Goal: Task Accomplishment & Management: Manage account settings

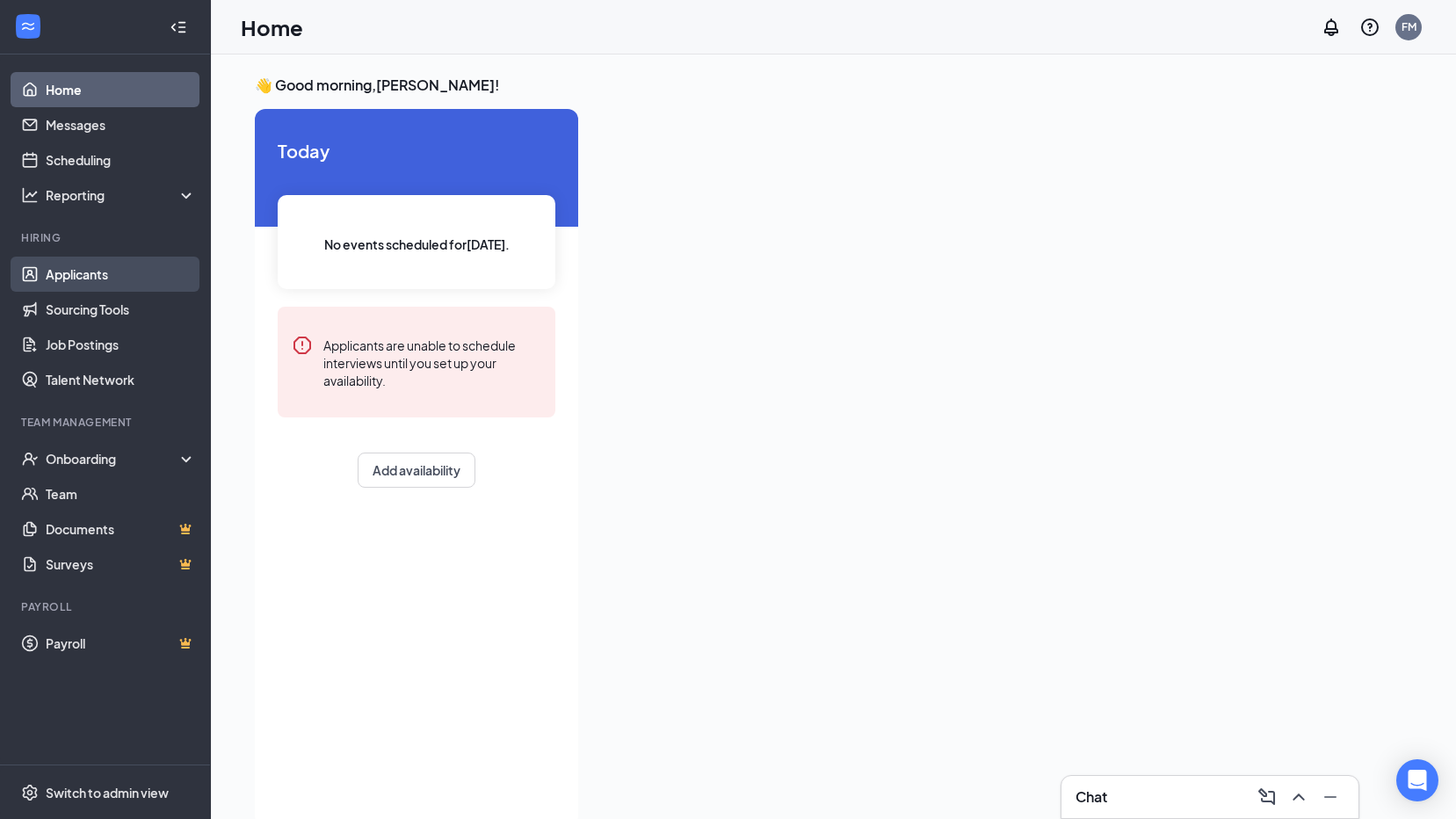
click at [98, 272] on link "Applicants" at bounding box center [121, 274] width 151 height 35
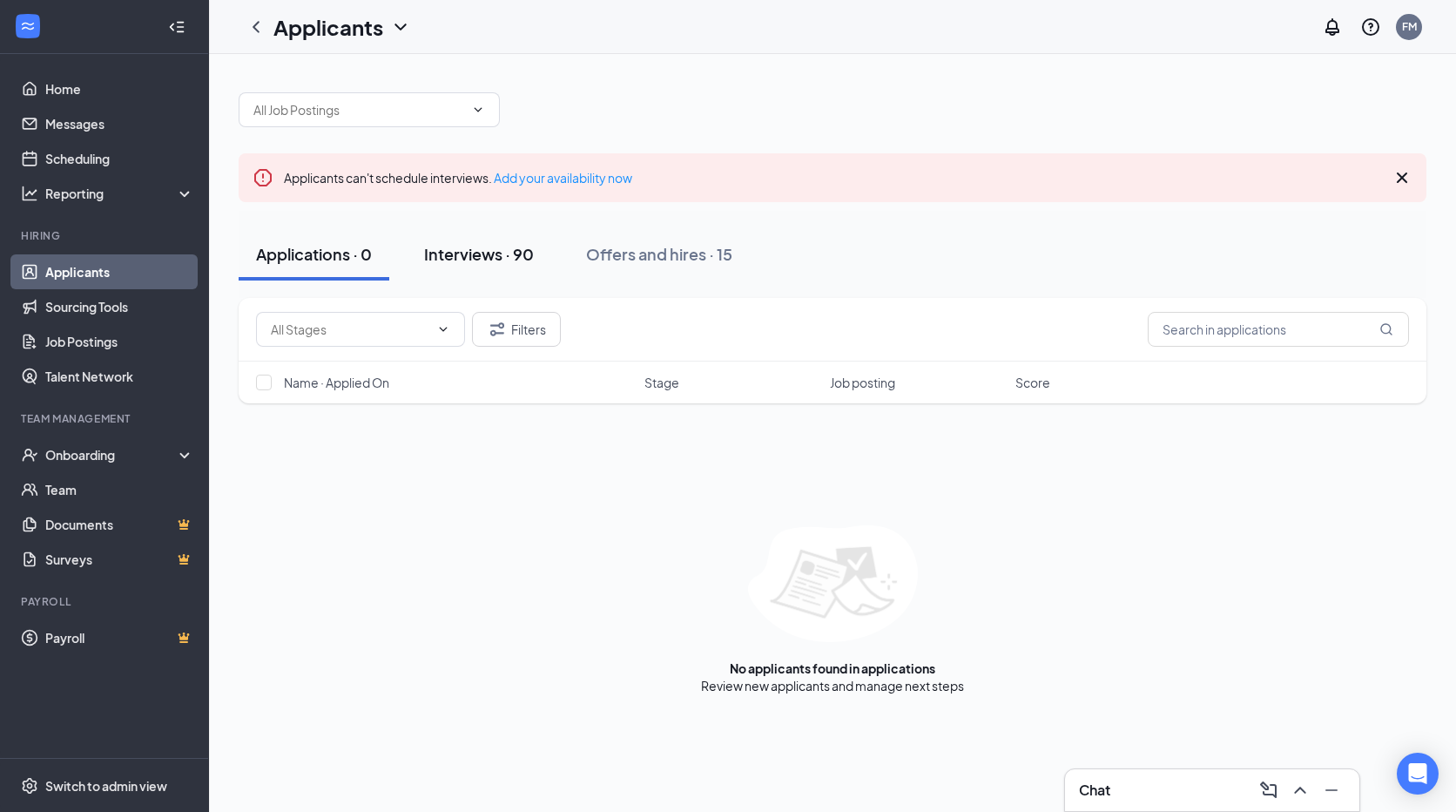
click at [440, 253] on div "Interviews · 90" at bounding box center [479, 254] width 110 height 22
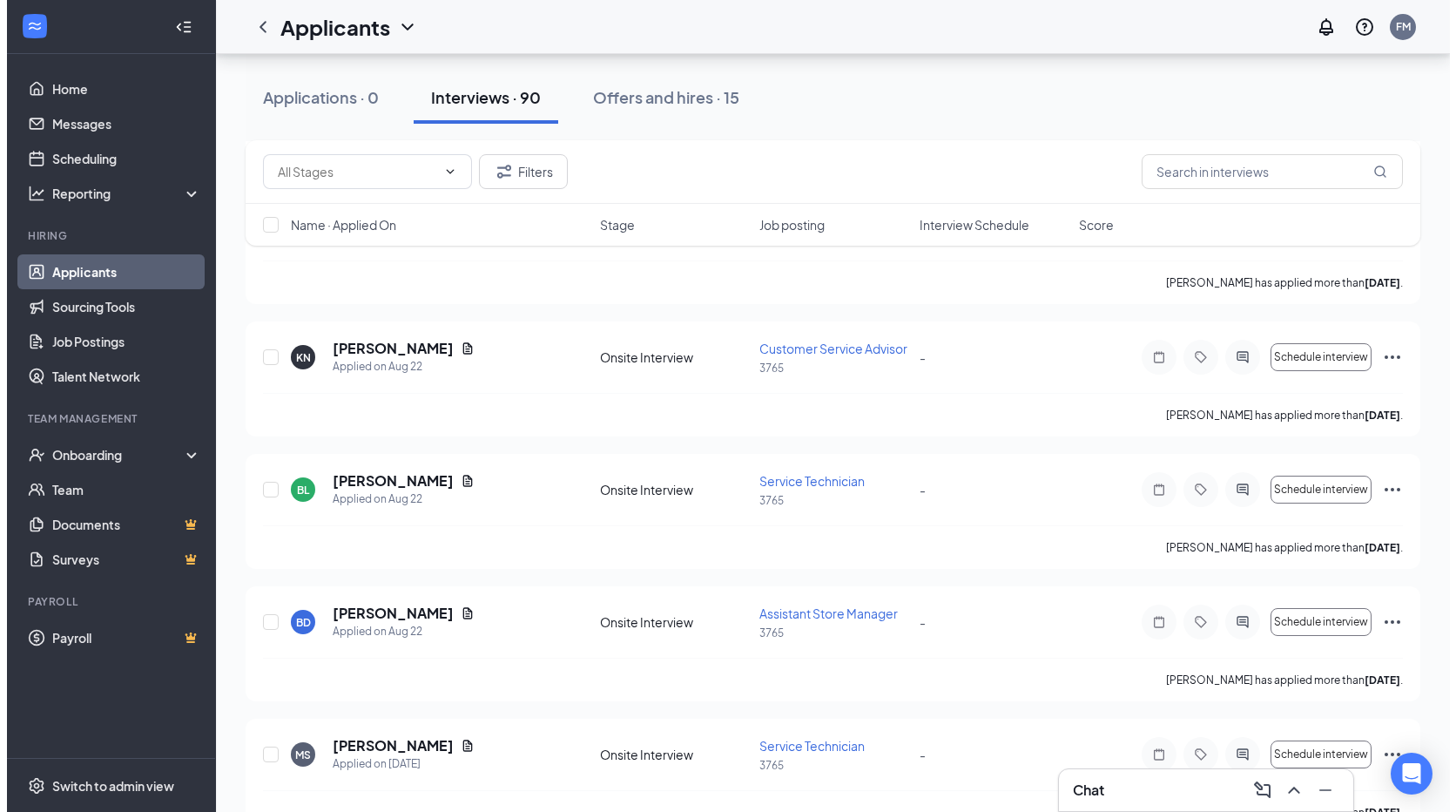
scroll to position [1567, 0]
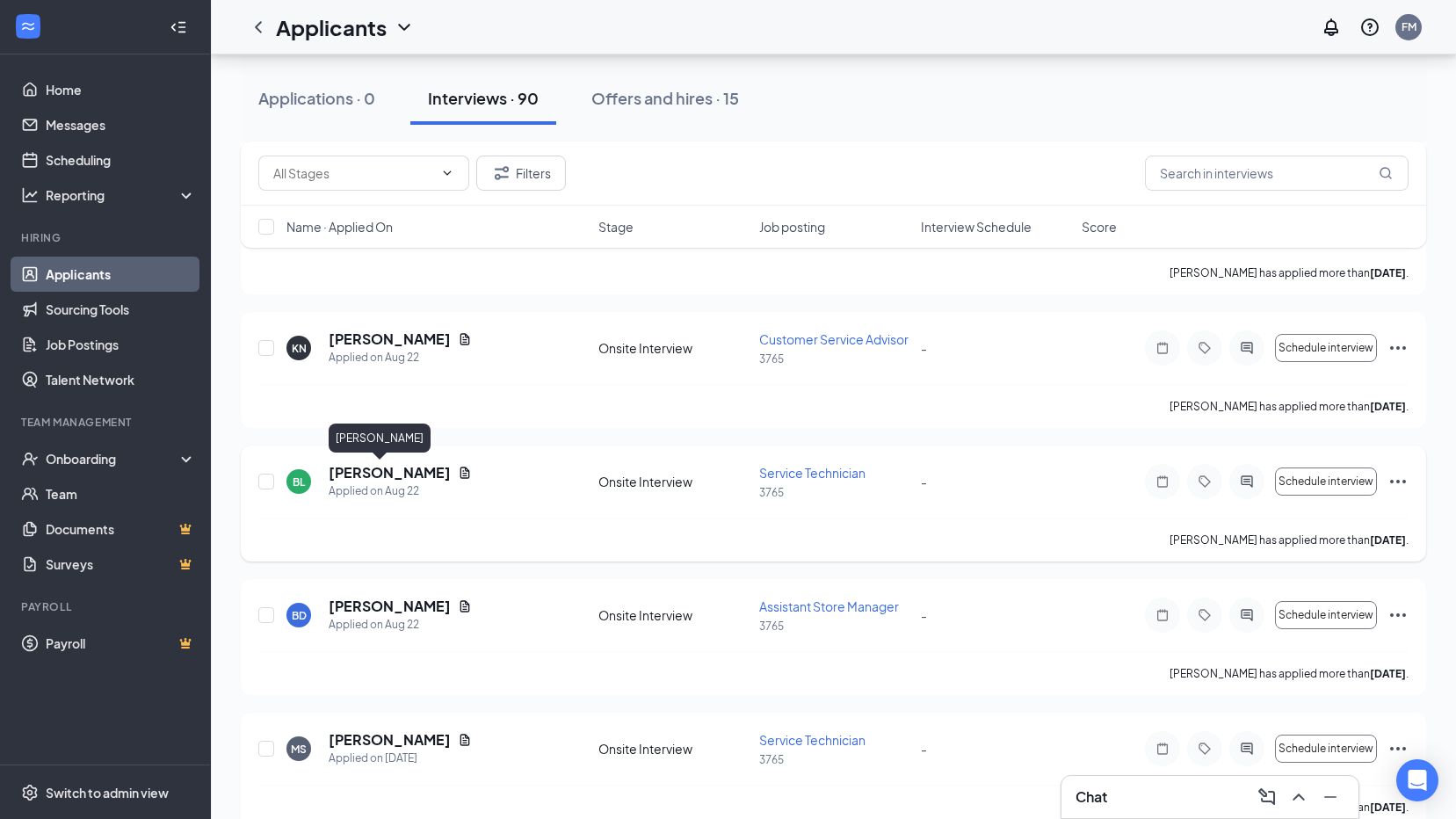
click at [381, 473] on h5 "[PERSON_NAME]" at bounding box center [389, 472] width 122 height 19
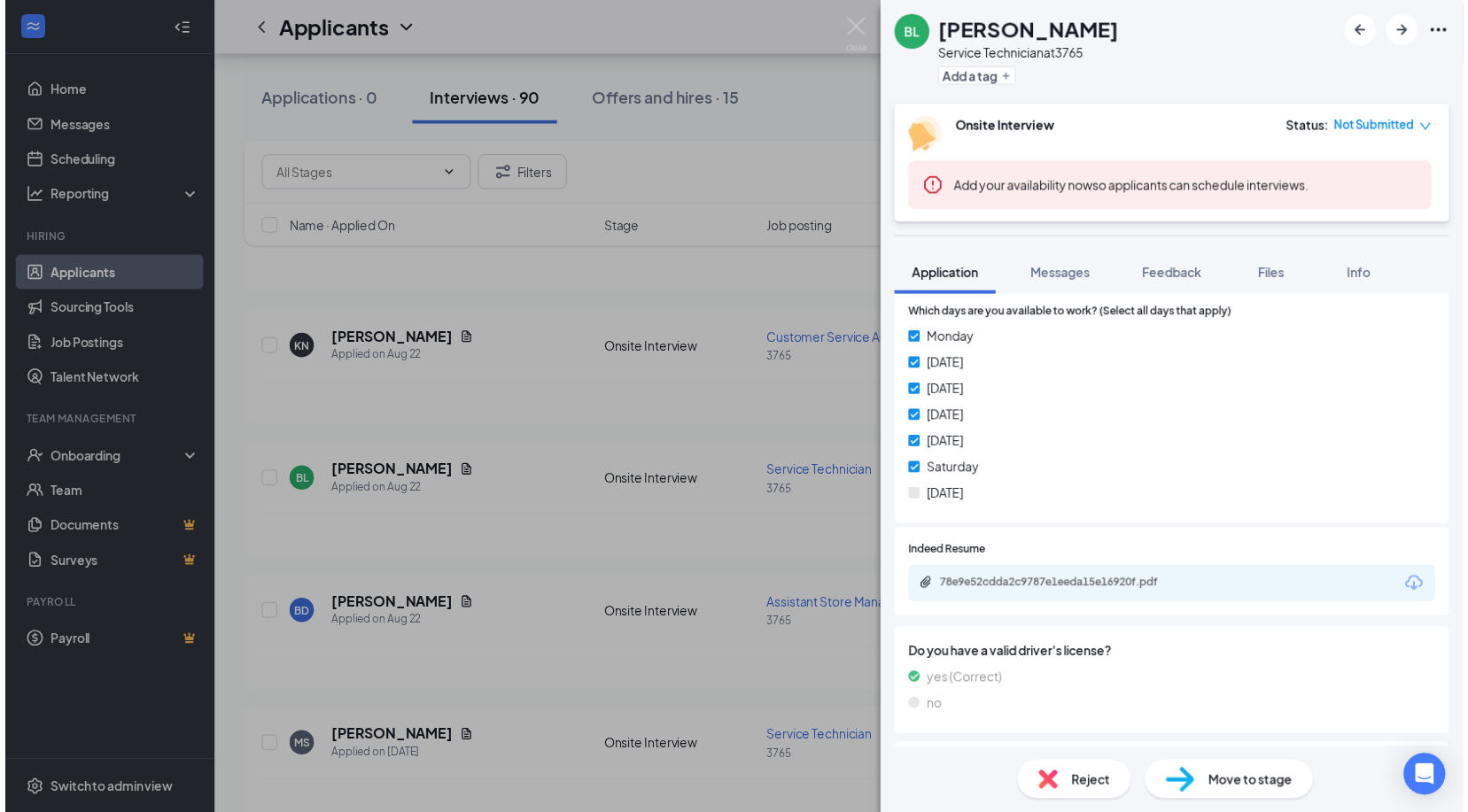
scroll to position [658, 0]
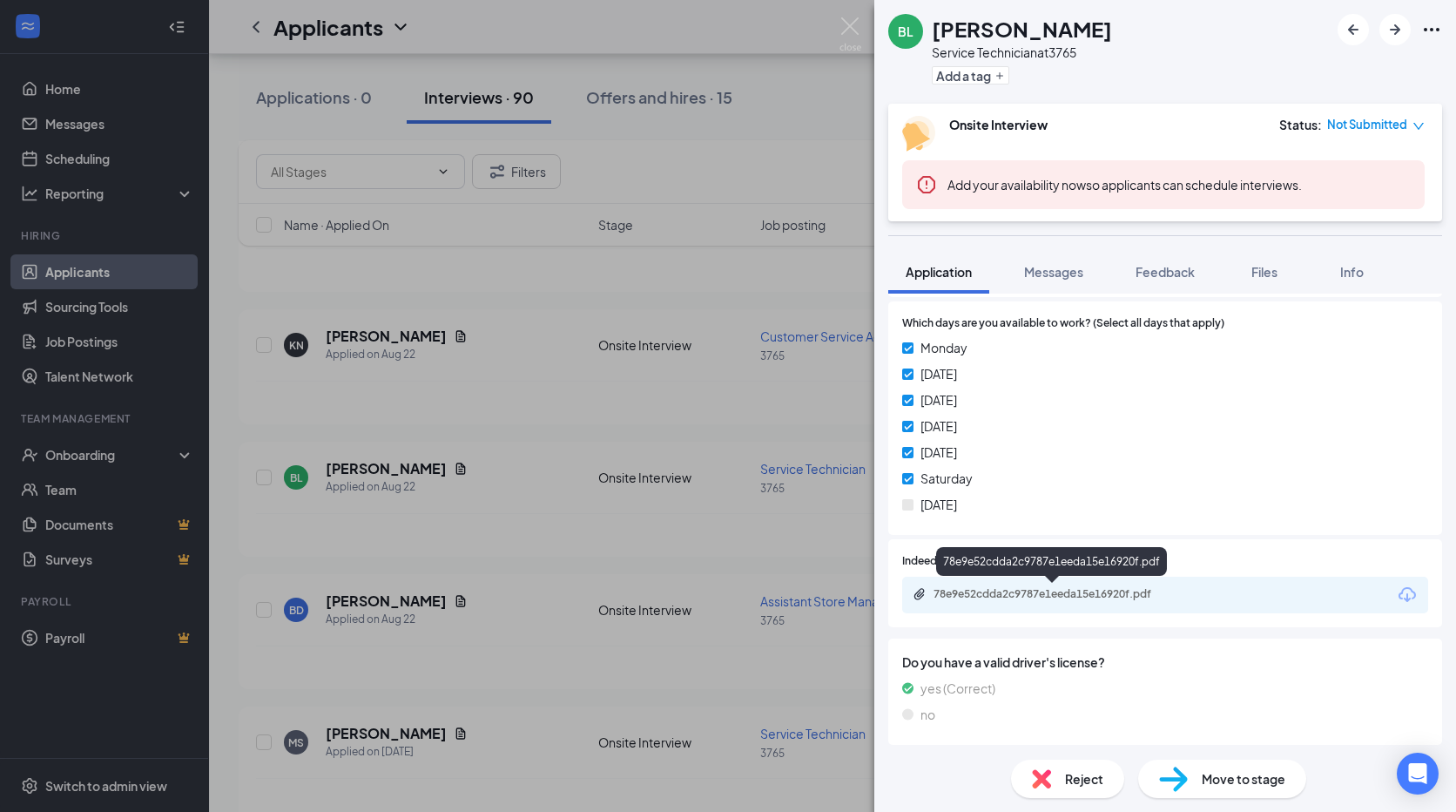
click at [1090, 589] on div "78e9e52cdda2c9787e1eeda15e16920f.pdf" at bounding box center [1055, 593] width 244 height 13
click at [852, 23] on img at bounding box center [851, 34] width 22 height 34
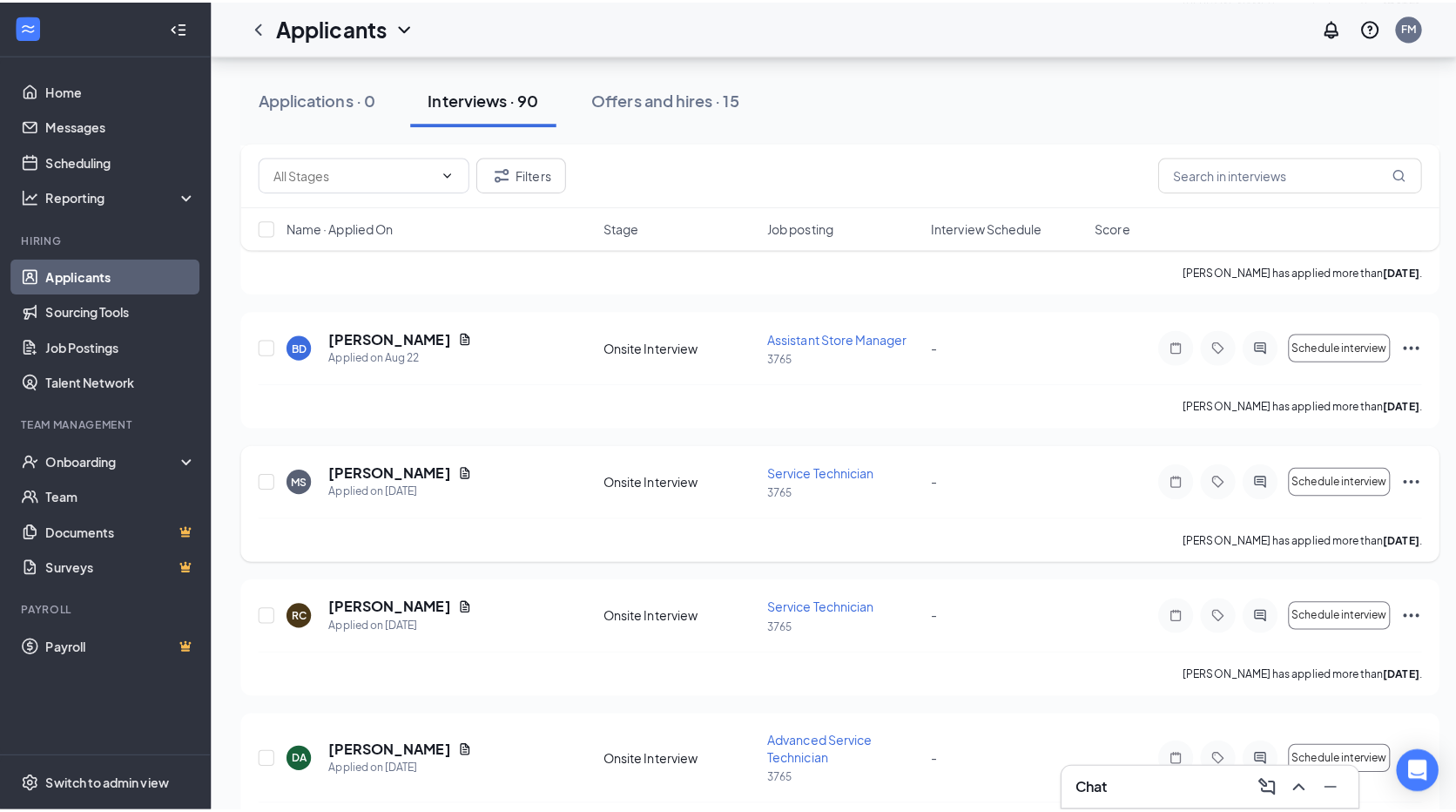
scroll to position [1915, 0]
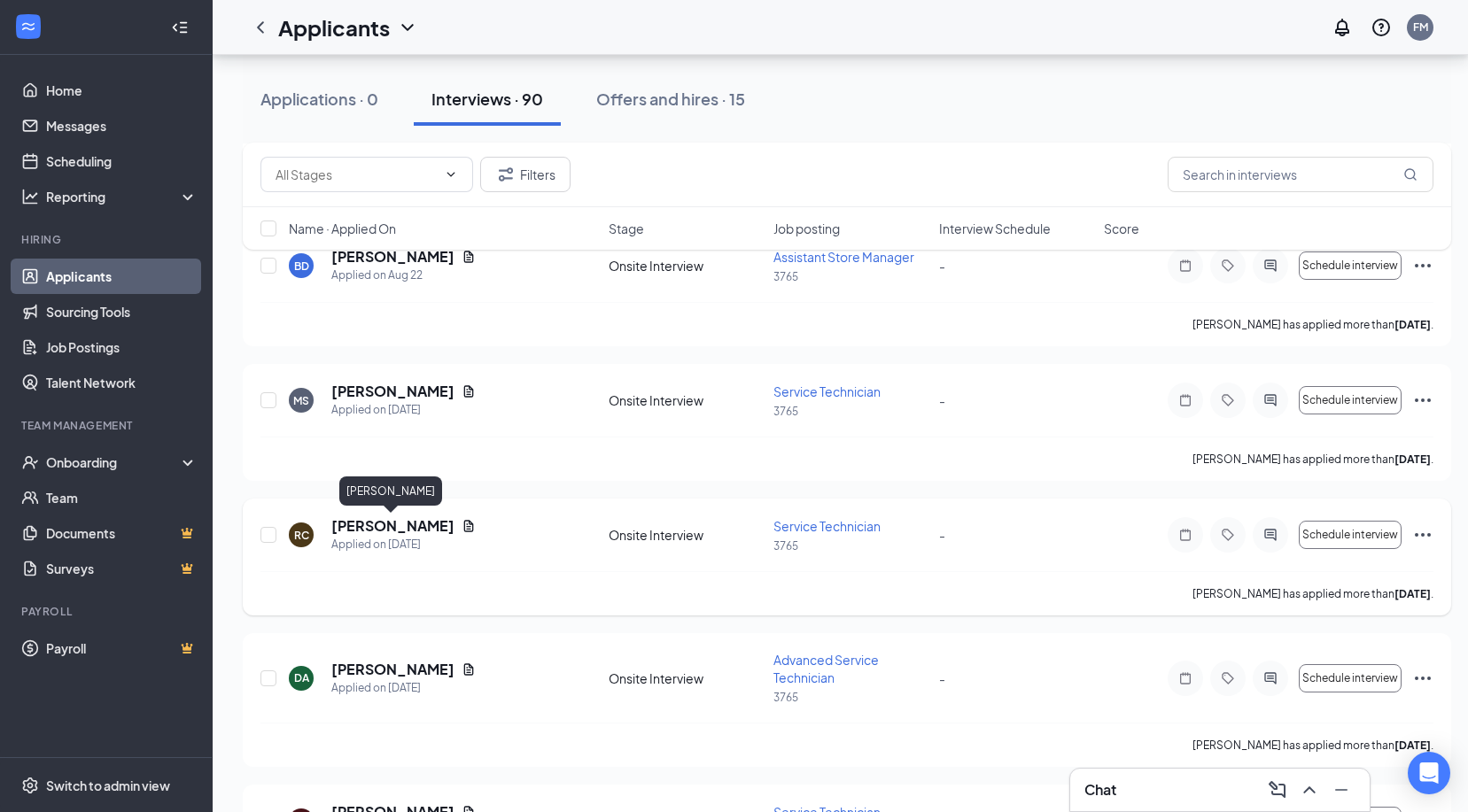
click at [408, 528] on h5 "[PERSON_NAME]" at bounding box center [392, 526] width 123 height 19
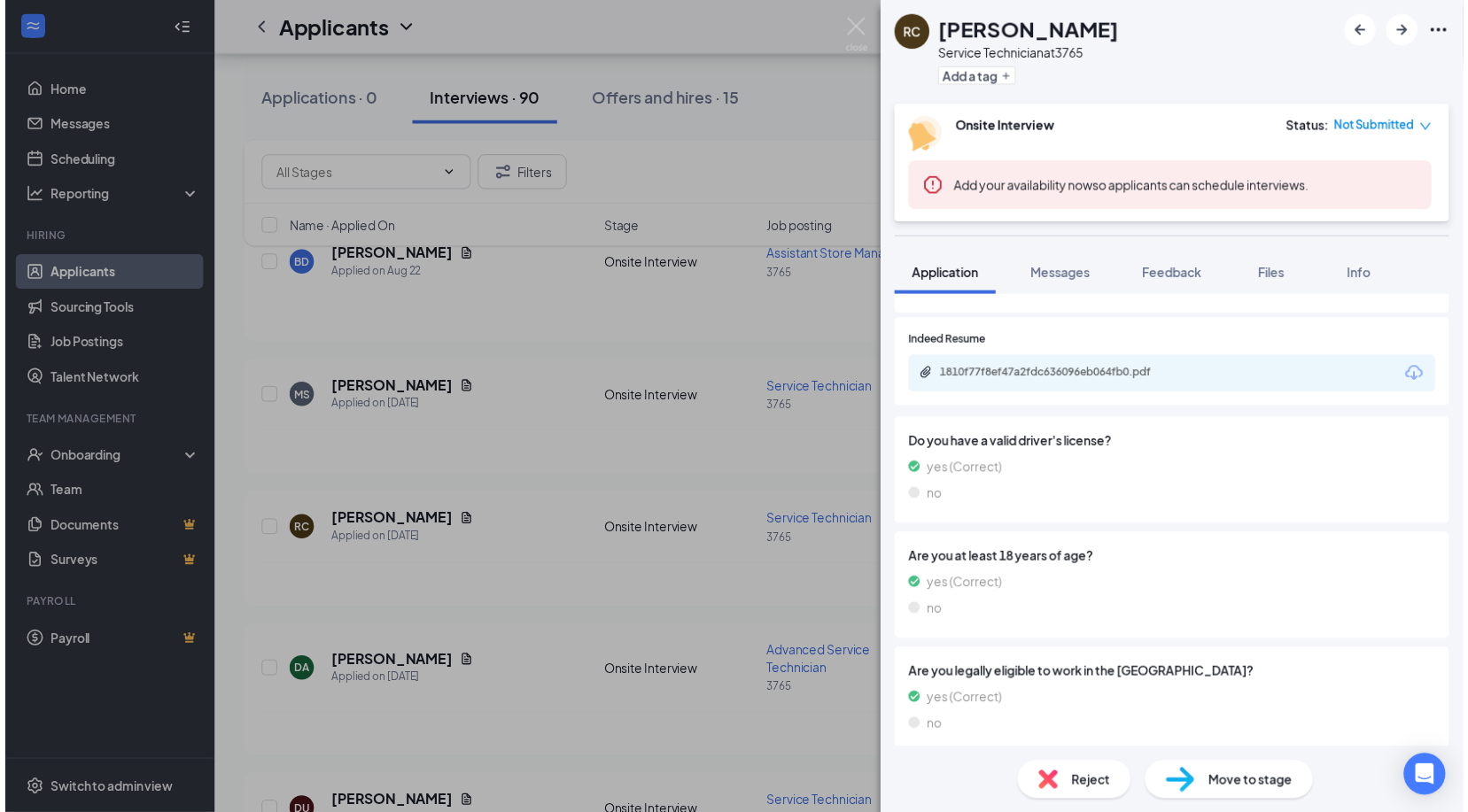
scroll to position [974, 0]
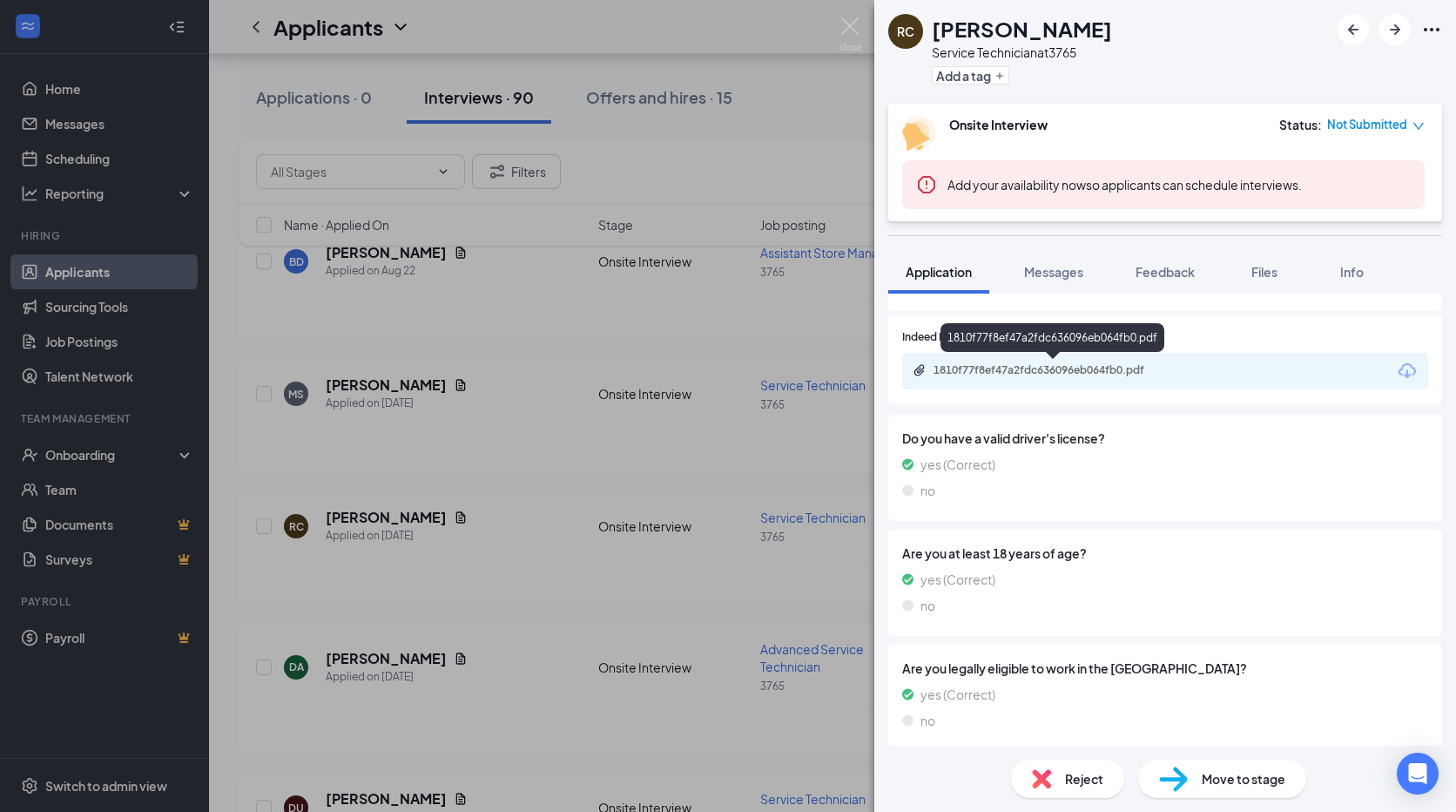
click at [1085, 369] on div "1810f77f8ef47a2fdc636096eb064fb0.pdf" at bounding box center [1055, 370] width 244 height 13
click at [850, 23] on img at bounding box center [851, 34] width 22 height 34
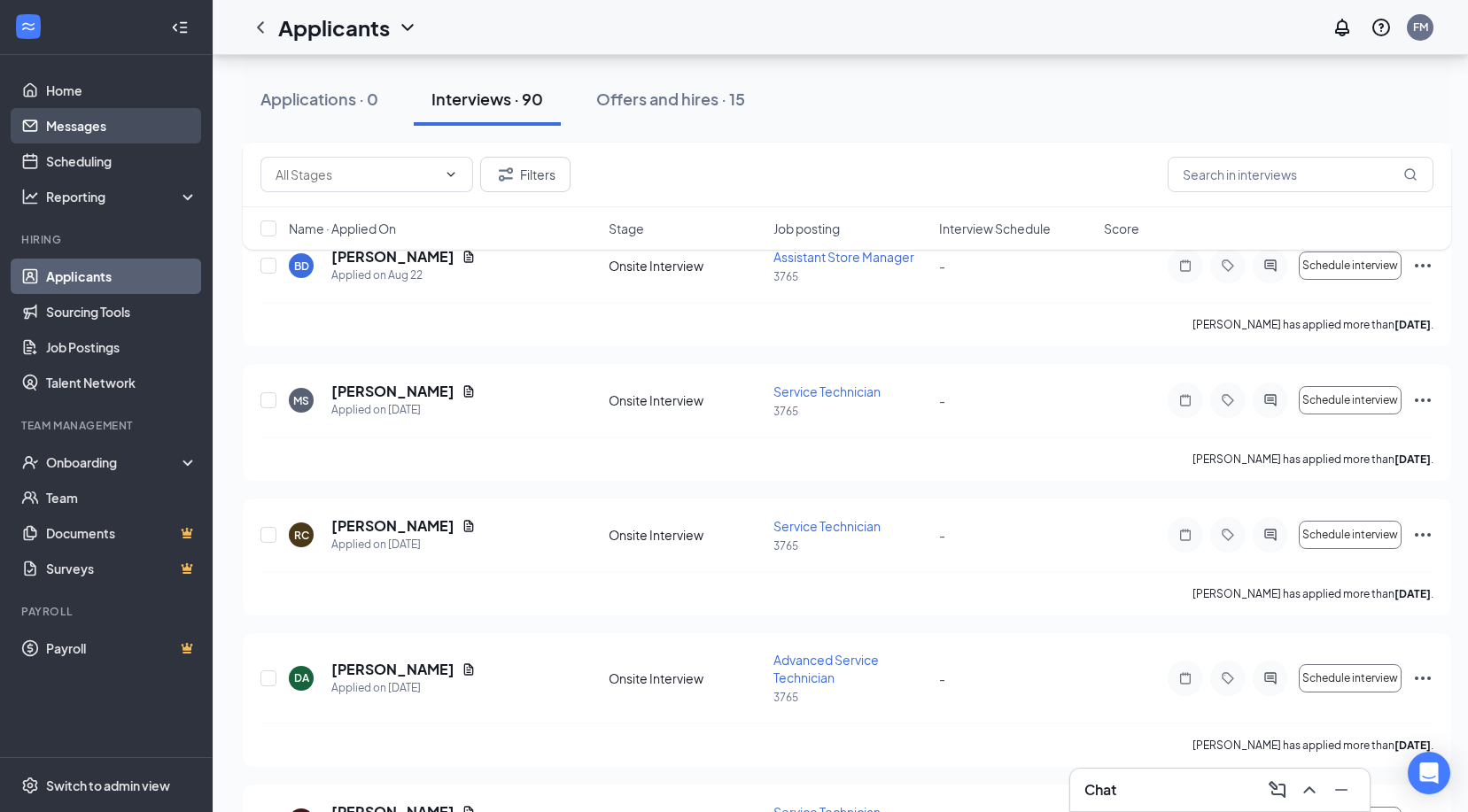
drag, startPoint x: 54, startPoint y: 134, endPoint x: 395, endPoint y: 261, distance: 363.9
click at [54, 134] on link "Messages" at bounding box center [122, 125] width 152 height 36
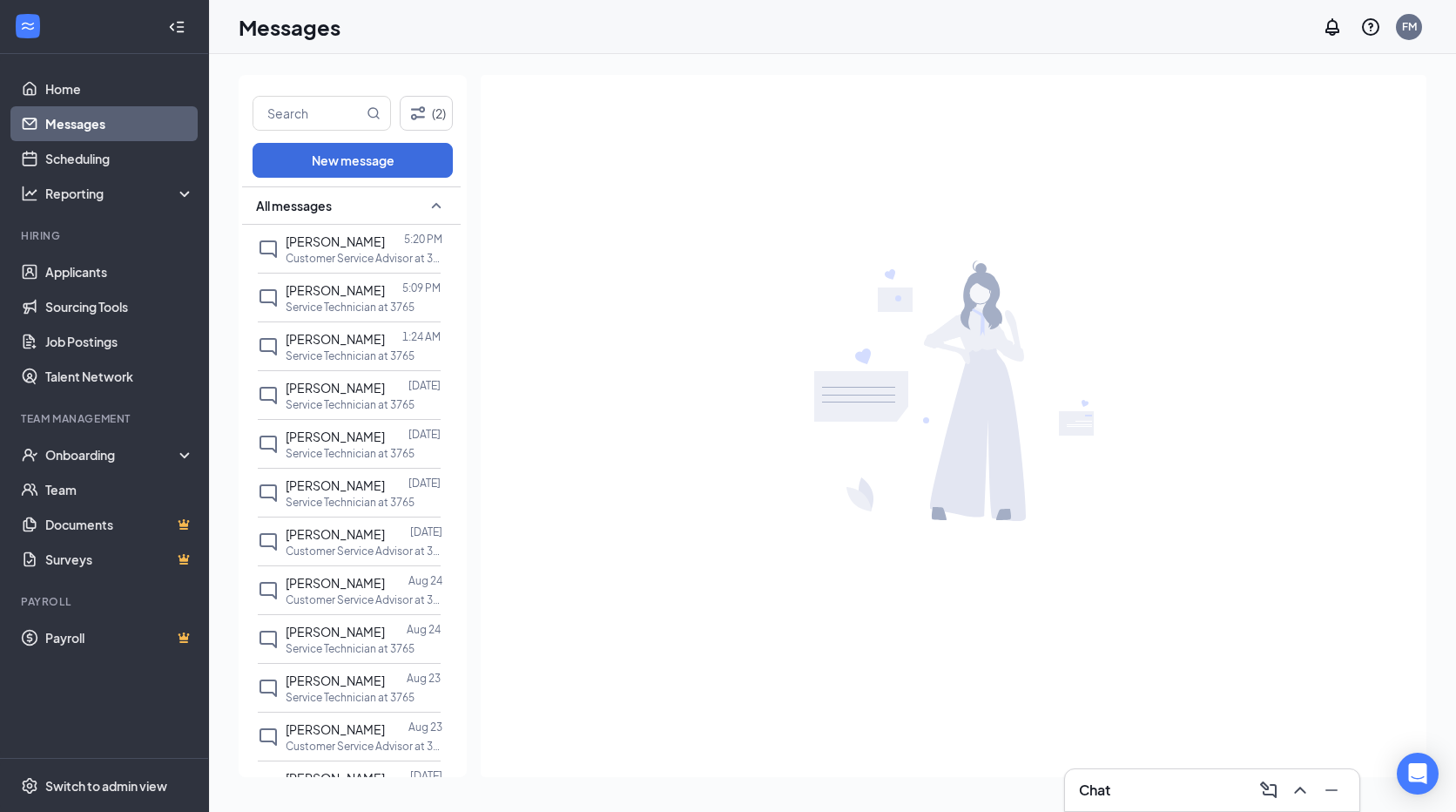
click at [86, 29] on div "[DATE] 5:09 PM" at bounding box center [43, 14] width 86 height 29
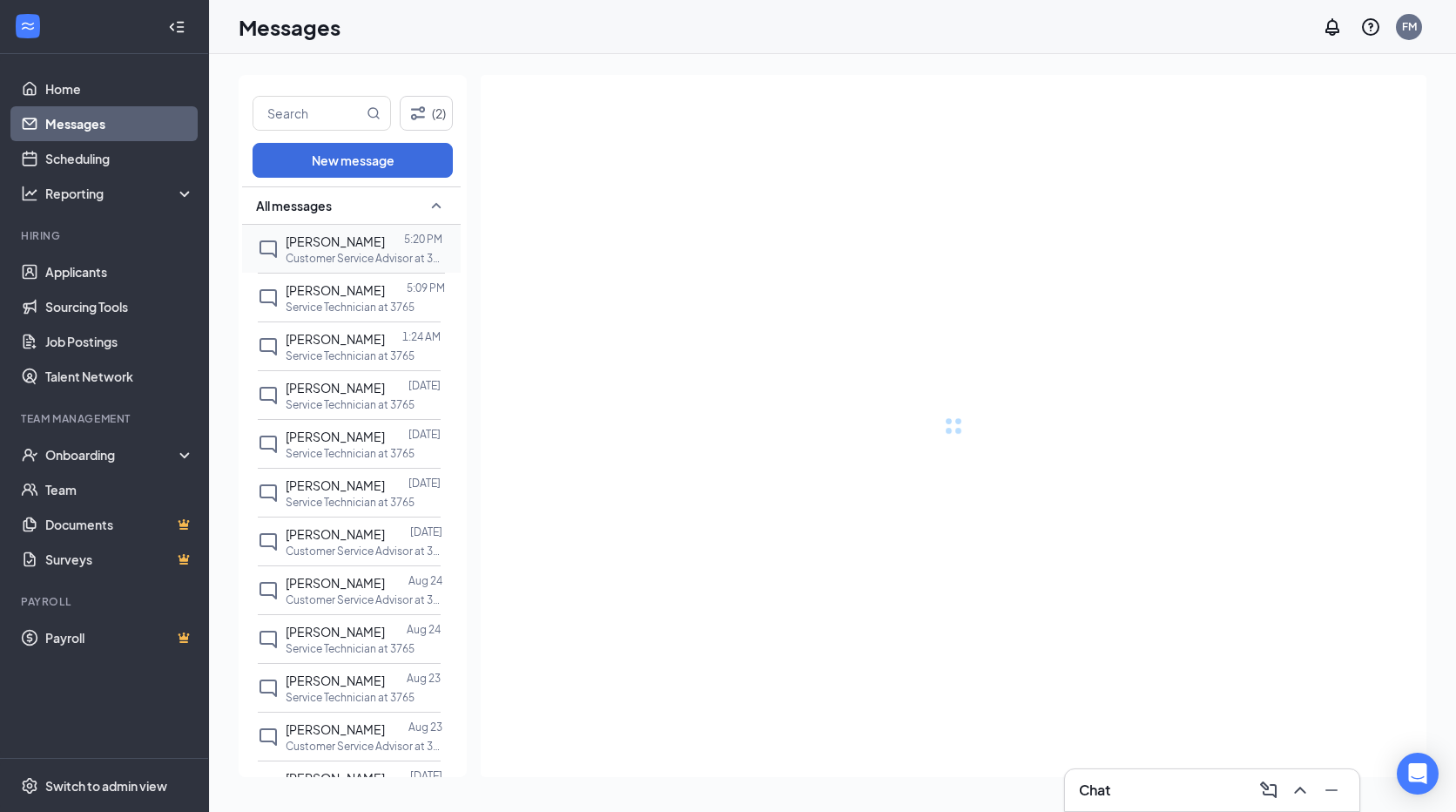
click at [322, 246] on span "[PERSON_NAME]" at bounding box center [335, 241] width 99 height 15
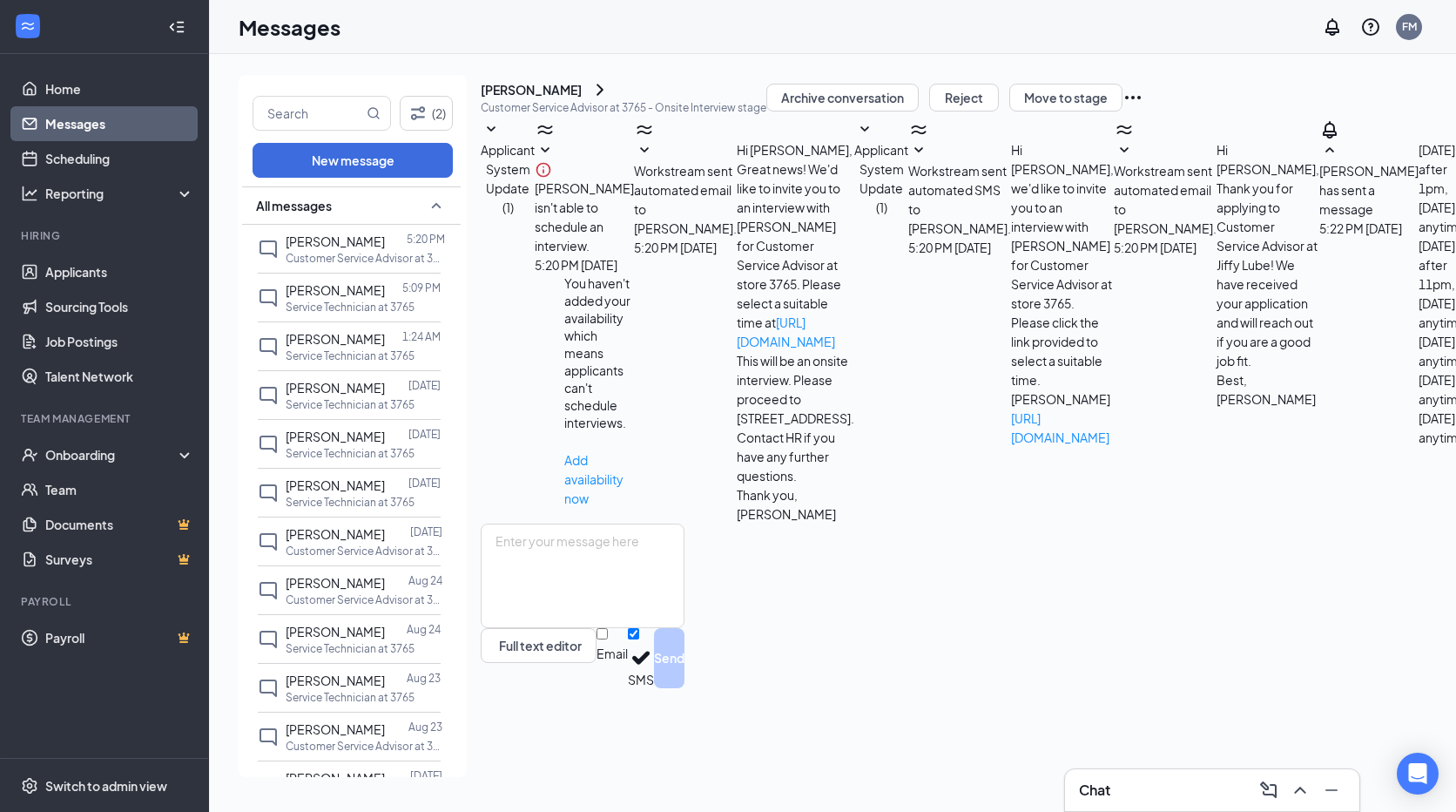
scroll to position [29, 0]
click at [317, 299] on p "Service Technician at 3765" at bounding box center [350, 307] width 129 height 14
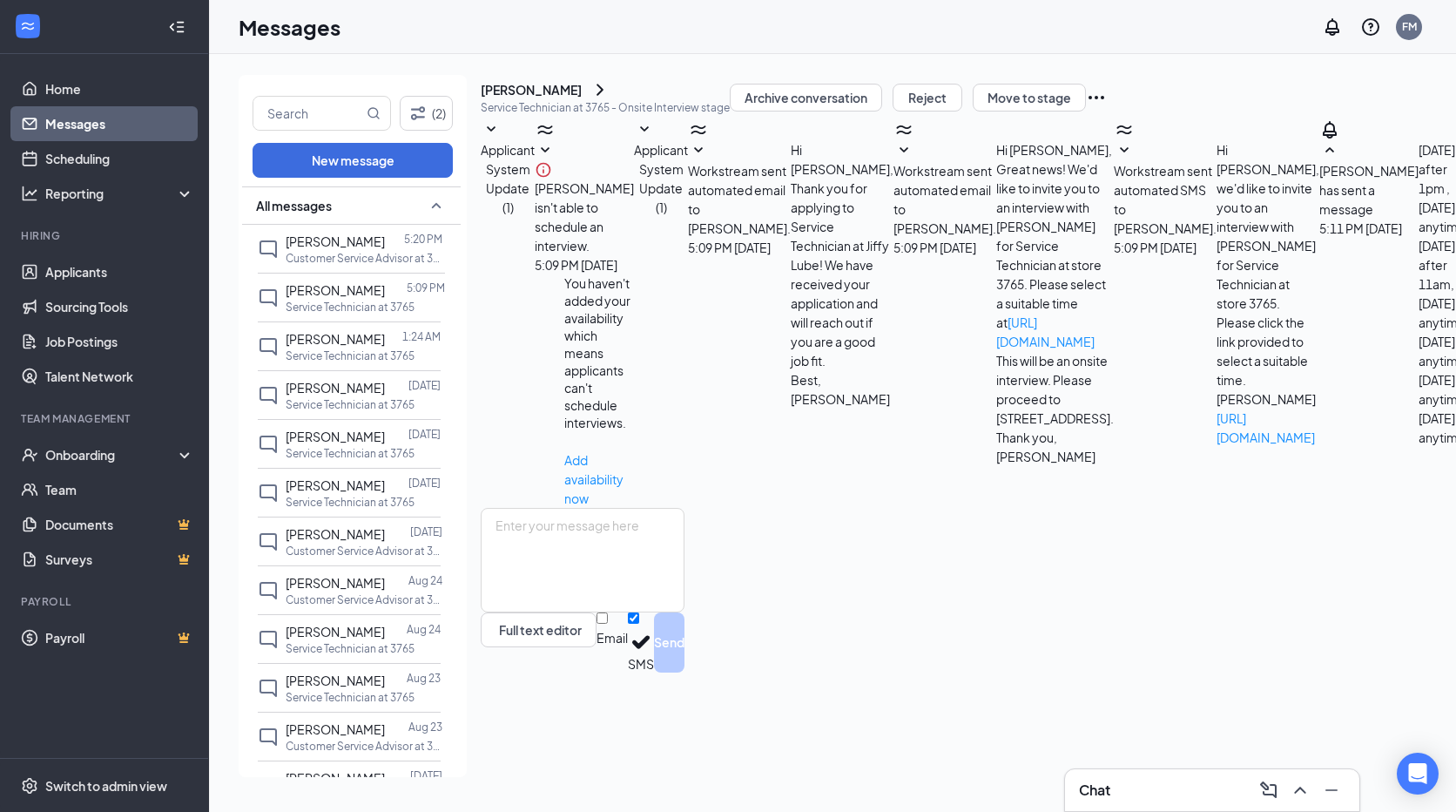
scroll to position [29, 0]
click at [333, 293] on span "[PERSON_NAME]" at bounding box center [335, 290] width 99 height 15
click at [582, 98] on div "[PERSON_NAME]" at bounding box center [531, 89] width 101 height 17
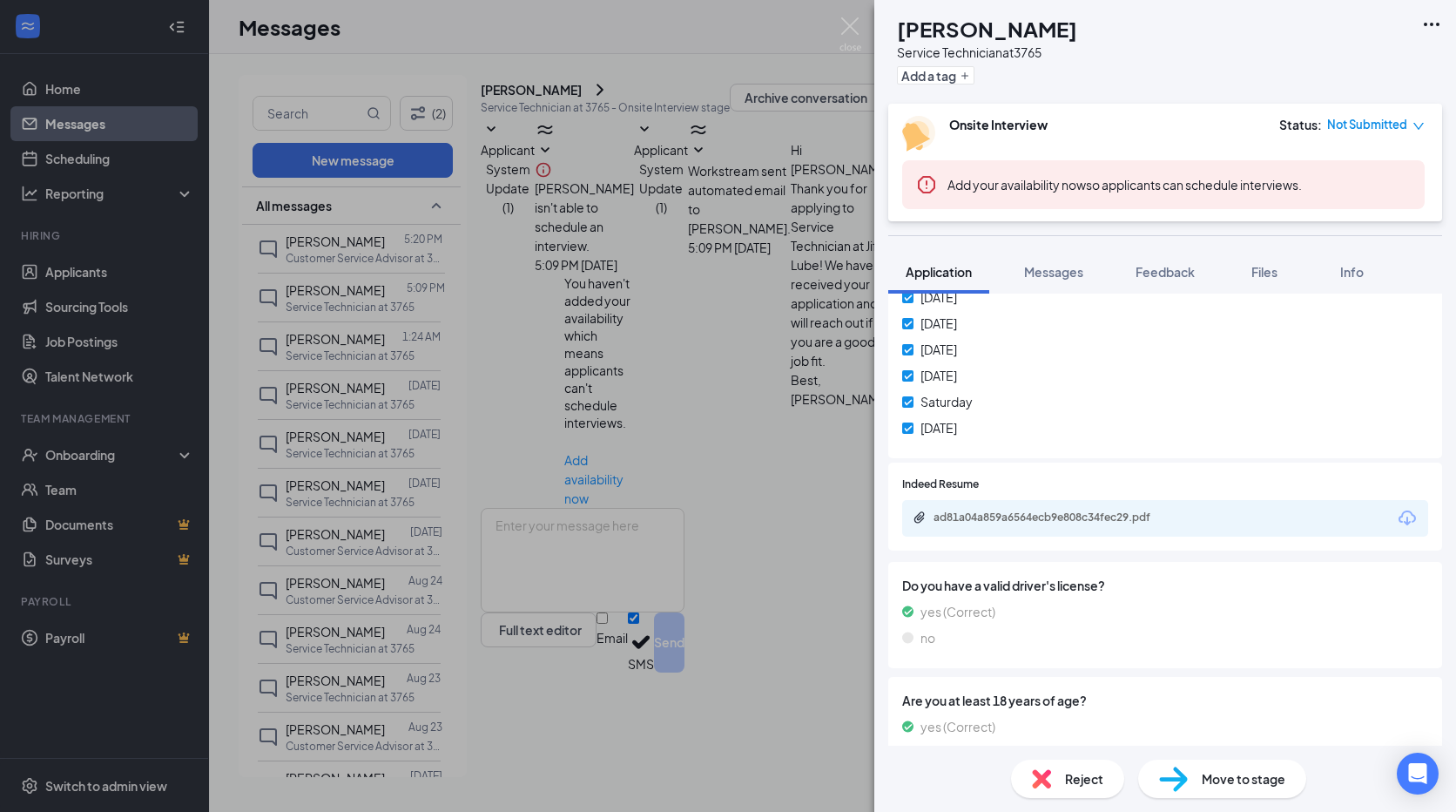
scroll to position [784, 0]
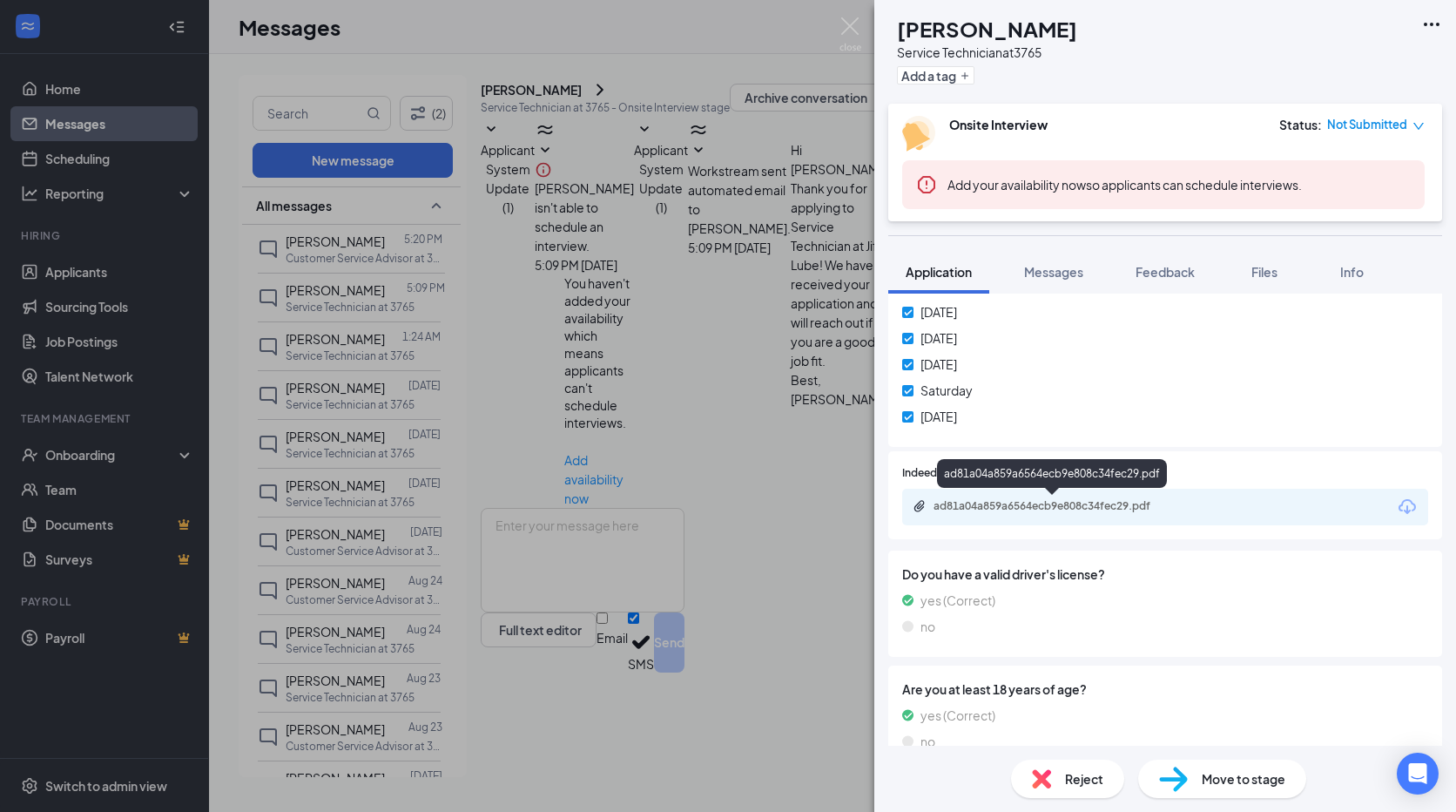
click at [1064, 506] on div "ad81a04a859a6564ecb9e808c34fec29.pdf" at bounding box center [1055, 505] width 244 height 13
click at [850, 23] on img at bounding box center [851, 34] width 22 height 34
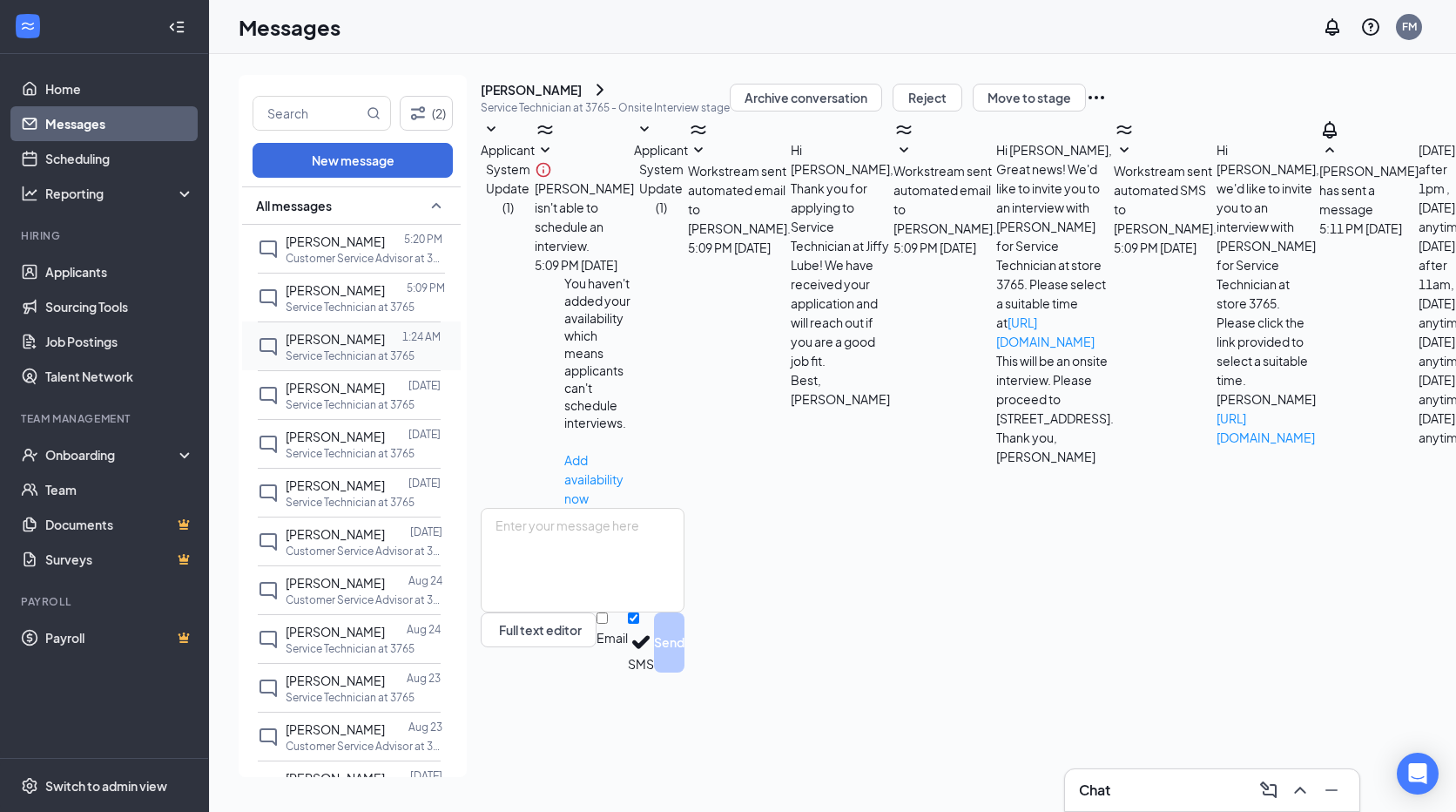
click at [347, 339] on span "[PERSON_NAME]" at bounding box center [335, 338] width 99 height 15
click at [339, 389] on span "[PERSON_NAME]" at bounding box center [335, 387] width 99 height 15
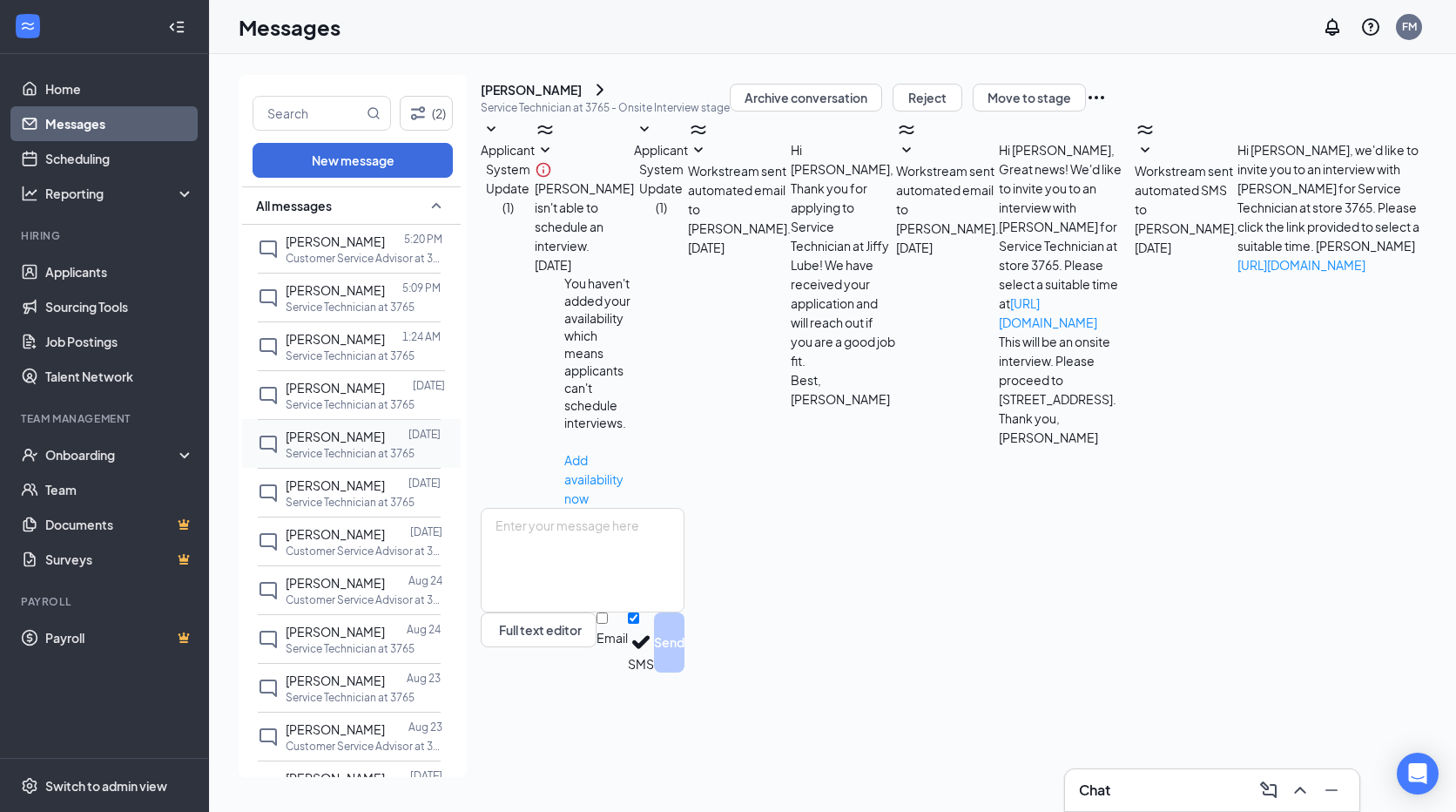
click at [366, 443] on span "[PERSON_NAME]" at bounding box center [335, 435] width 99 height 15
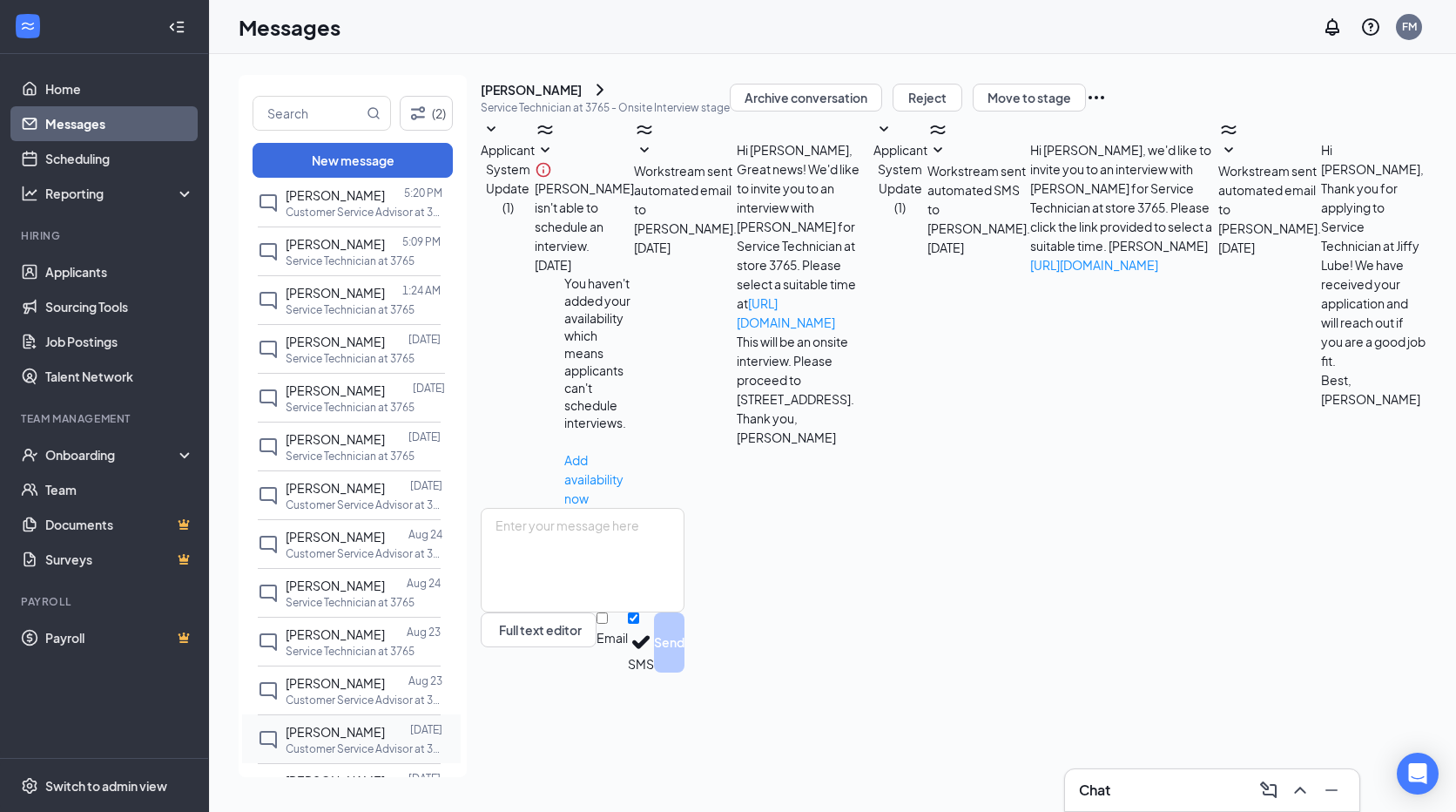
scroll to position [174, 0]
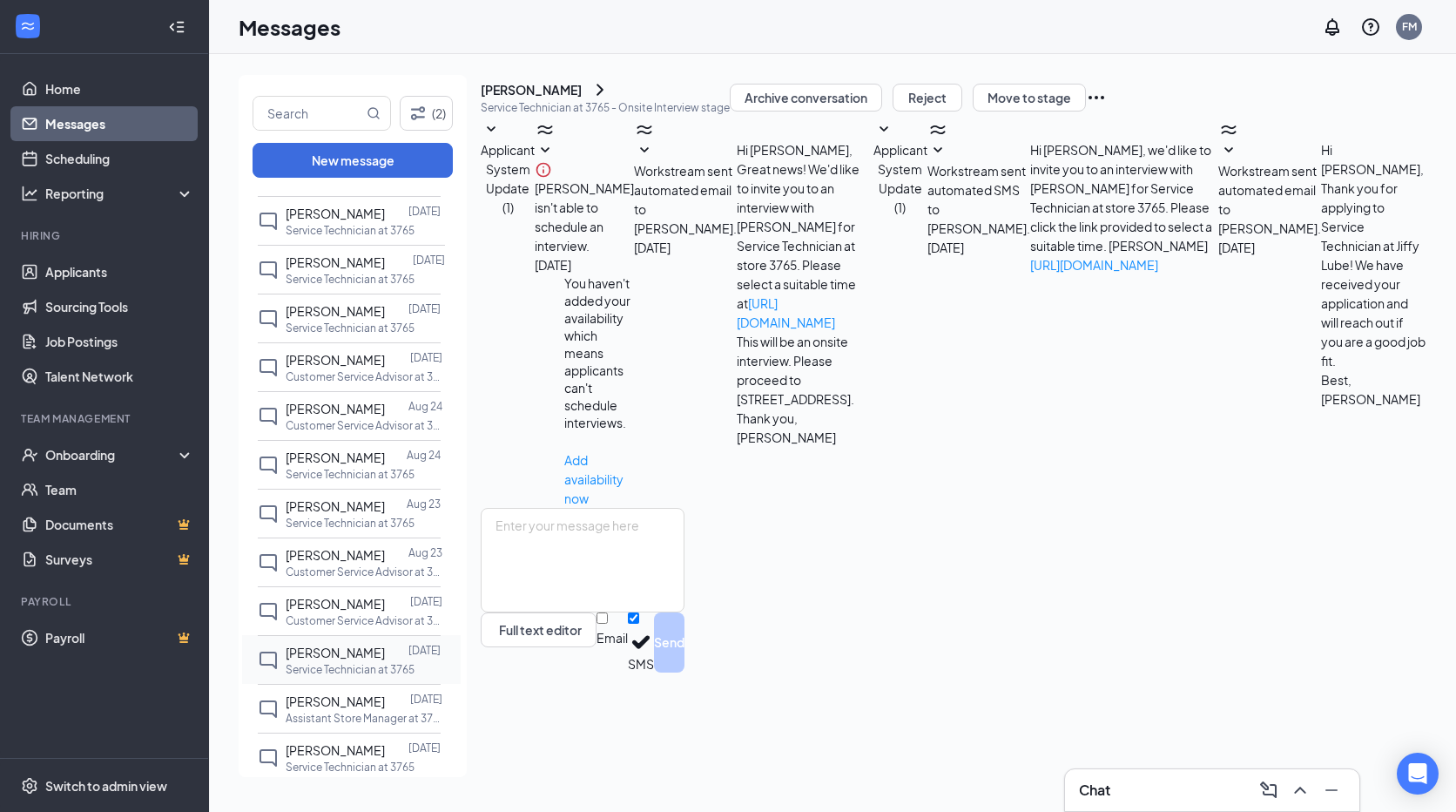
click at [385, 650] on div at bounding box center [397, 652] width 23 height 19
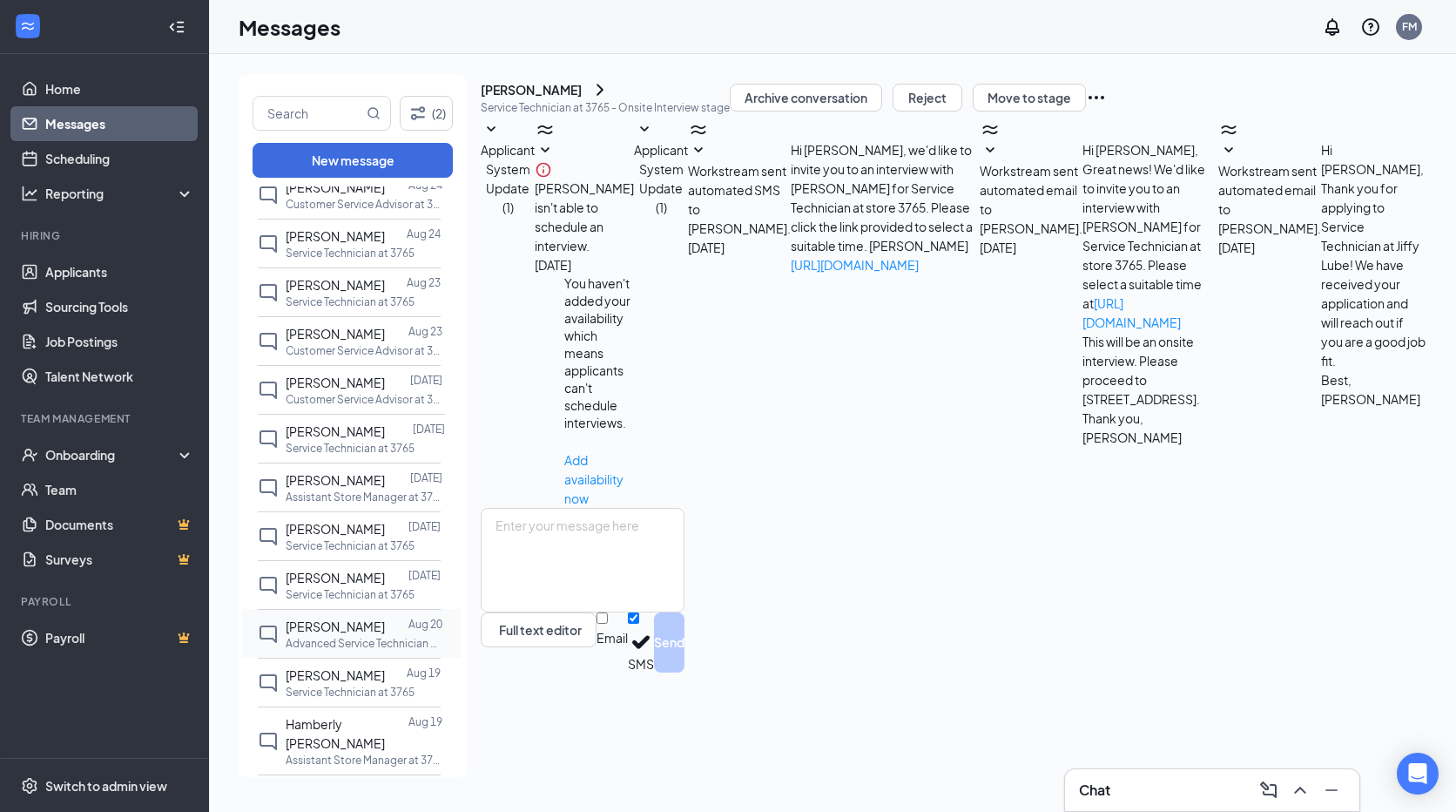
scroll to position [435, 0]
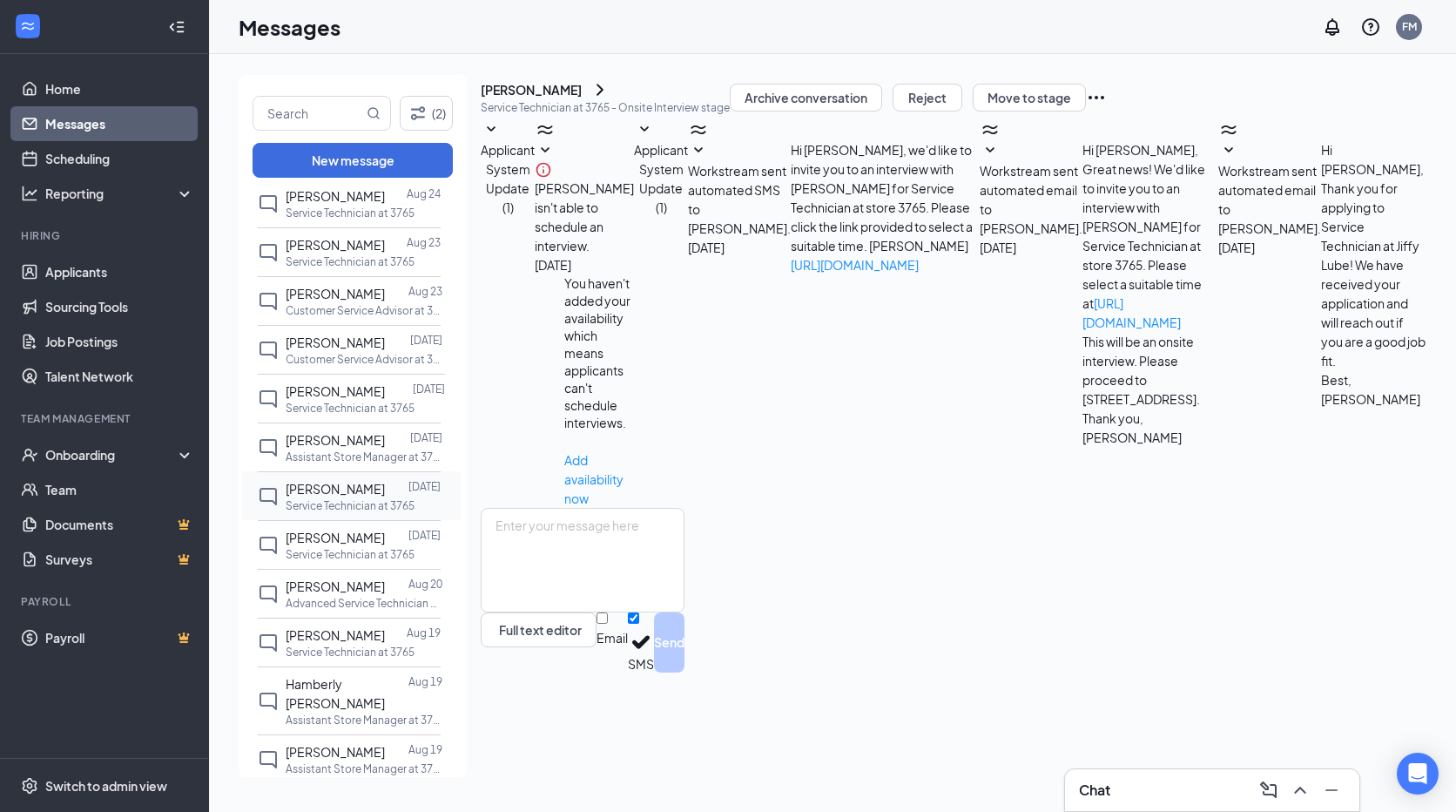
click at [347, 498] on div "[PERSON_NAME]" at bounding box center [335, 488] width 99 height 19
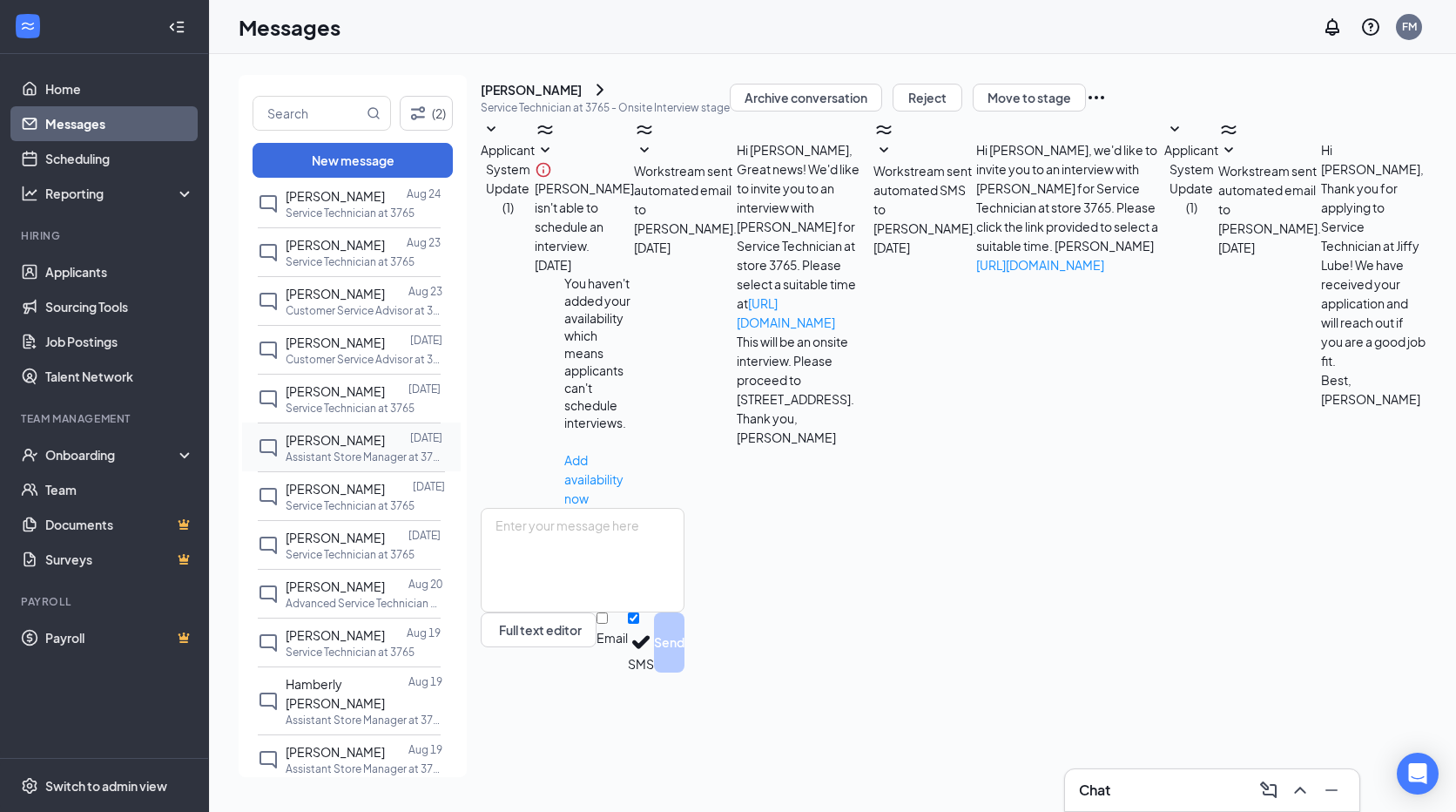
click at [332, 451] on p "Assistant Store Manager at 3765" at bounding box center [364, 457] width 156 height 14
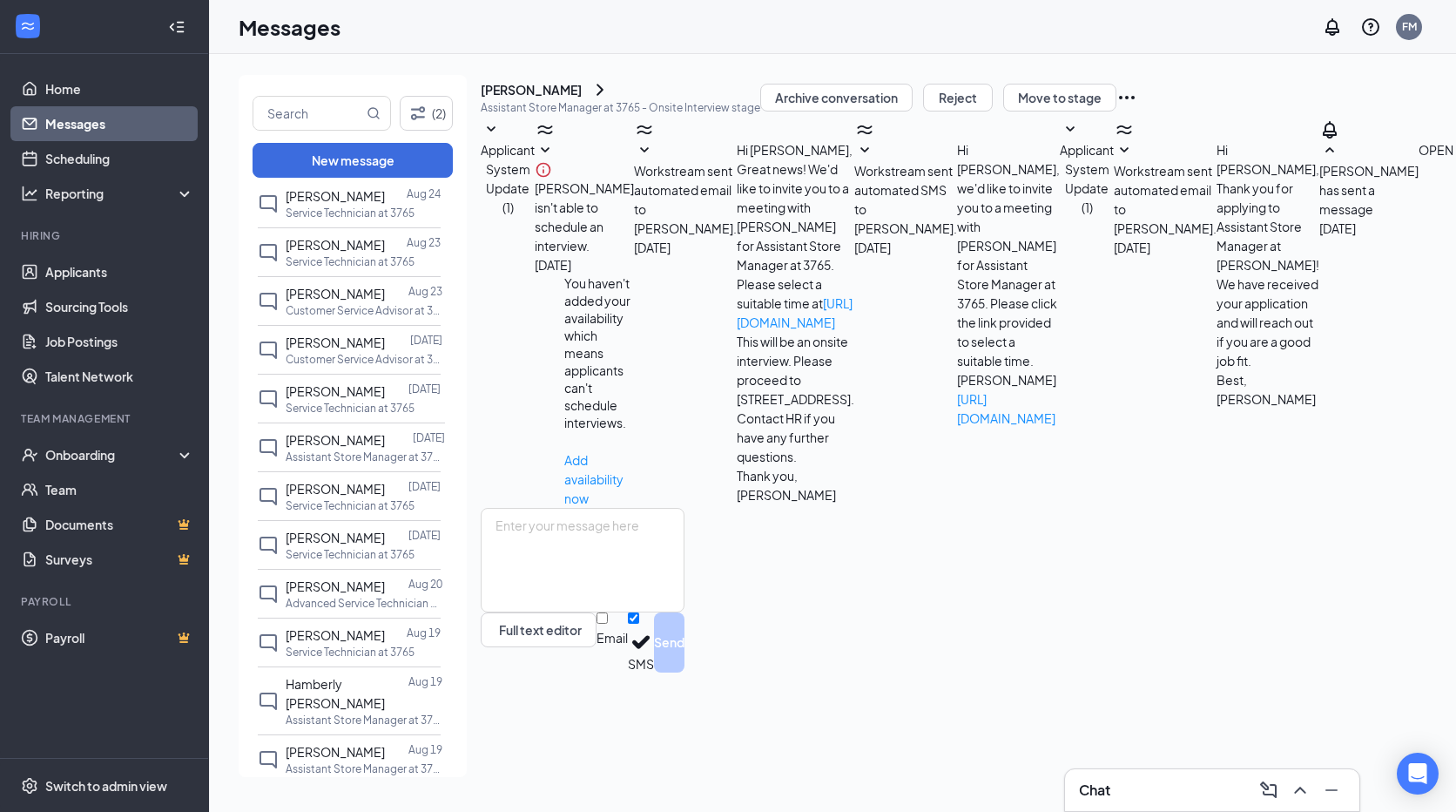
scroll to position [10, 0]
click at [311, 344] on span "[PERSON_NAME]" at bounding box center [335, 342] width 99 height 15
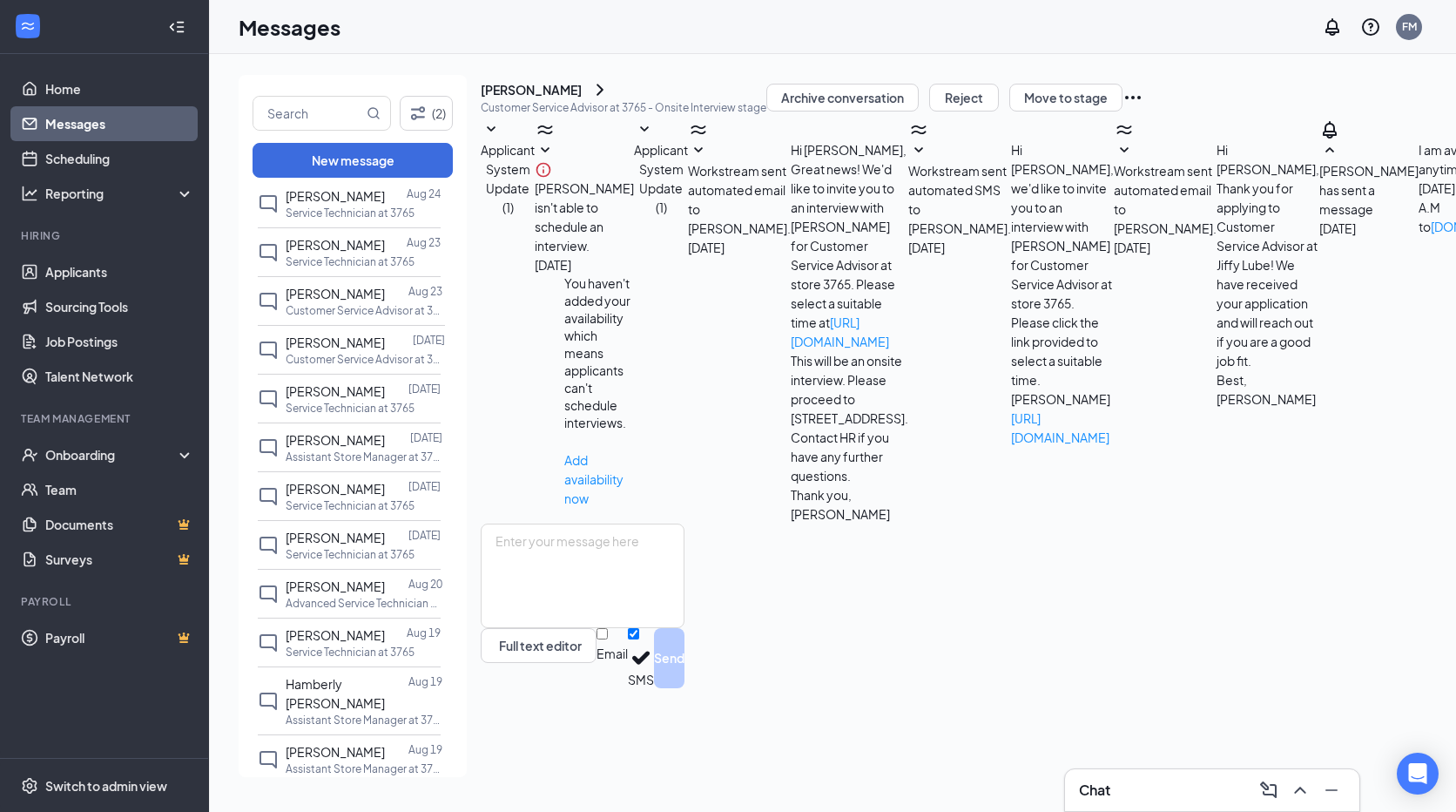
scroll to position [10, 0]
click at [575, 98] on div "[PERSON_NAME]" at bounding box center [531, 89] width 101 height 17
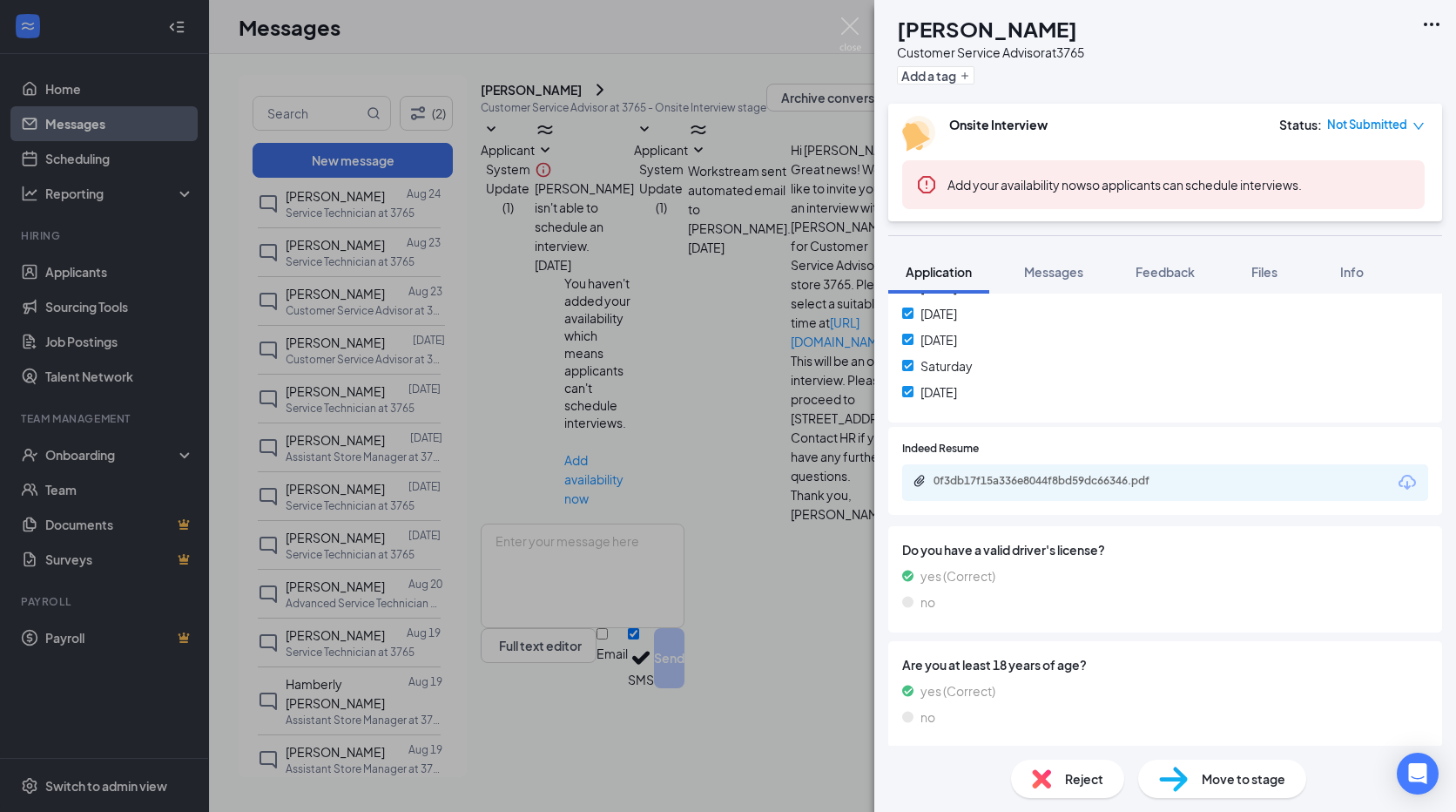
scroll to position [784, 0]
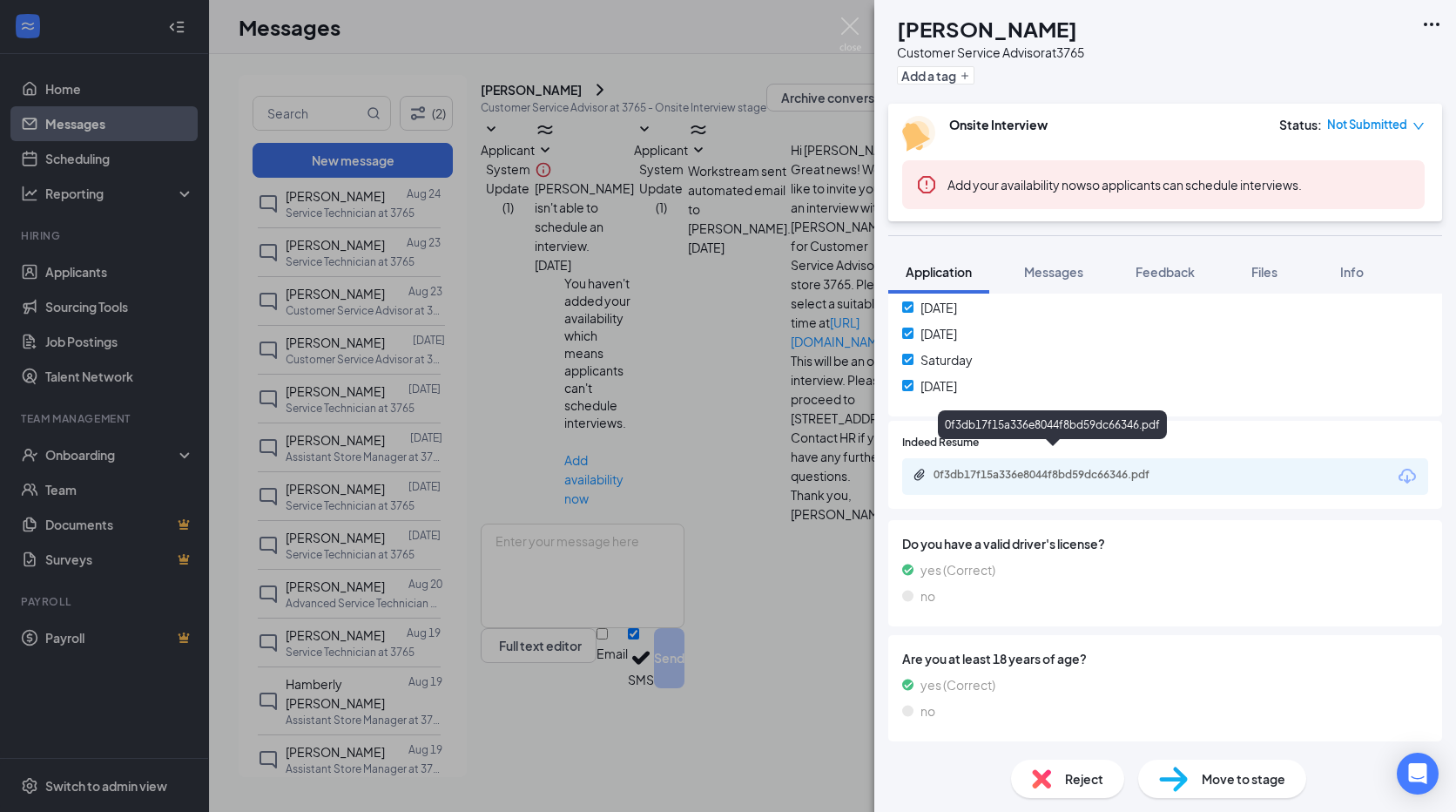
click at [1047, 468] on div "0f3db17f15a336e8044f8bd59dc66346.pdf" at bounding box center [1055, 474] width 244 height 13
click at [846, 27] on img at bounding box center [851, 34] width 22 height 34
